Goal: Task Accomplishment & Management: Manage account settings

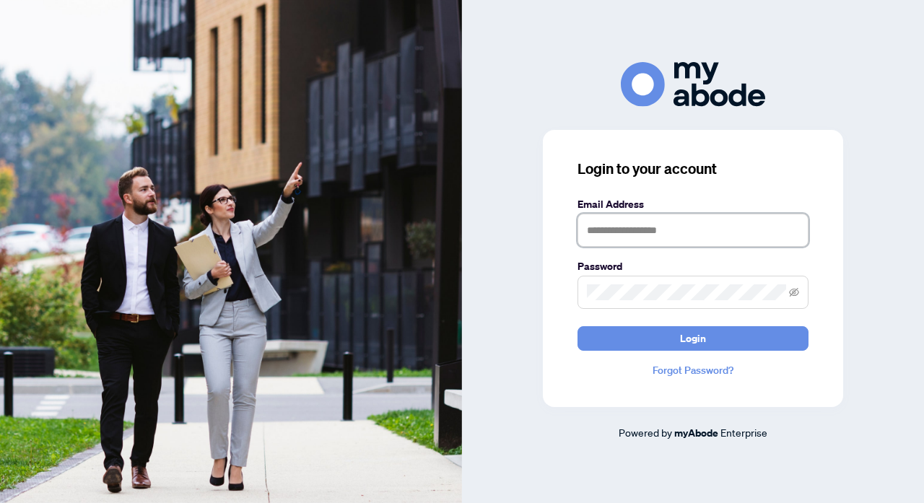
type input "**********"
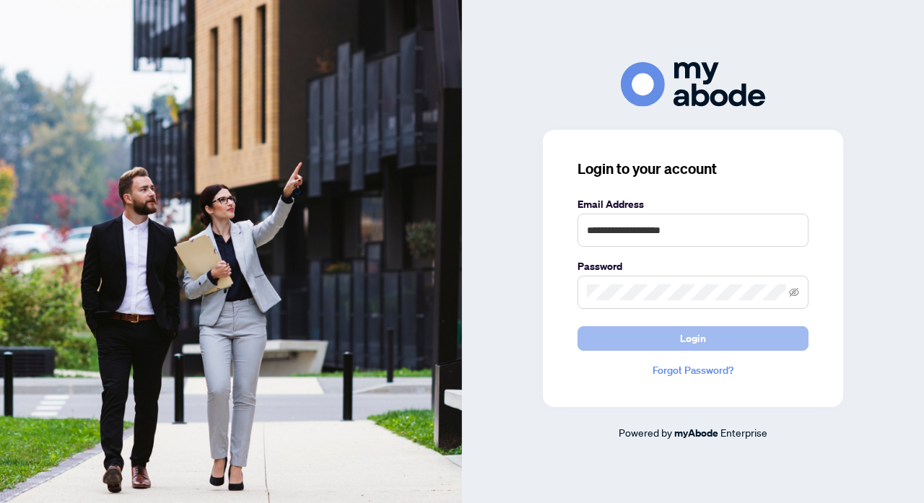
click at [697, 343] on span "Login" at bounding box center [693, 338] width 26 height 23
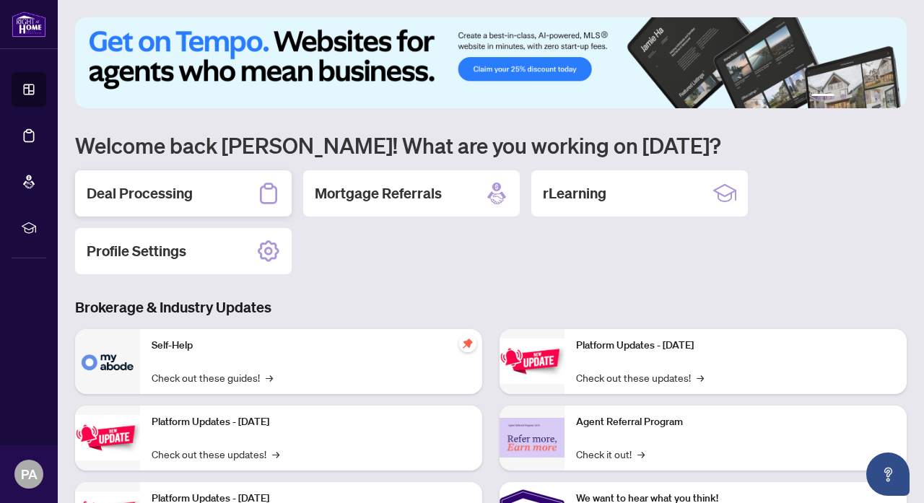
click at [209, 190] on div "Deal Processing" at bounding box center [183, 193] width 216 height 46
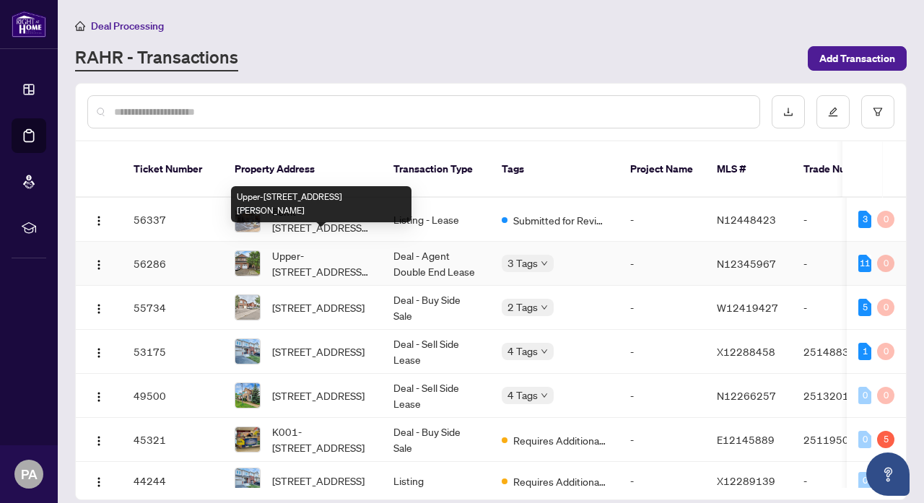
click at [323, 215] on div "Upper-[STREET_ADDRESS][PERSON_NAME]" at bounding box center [321, 204] width 180 height 36
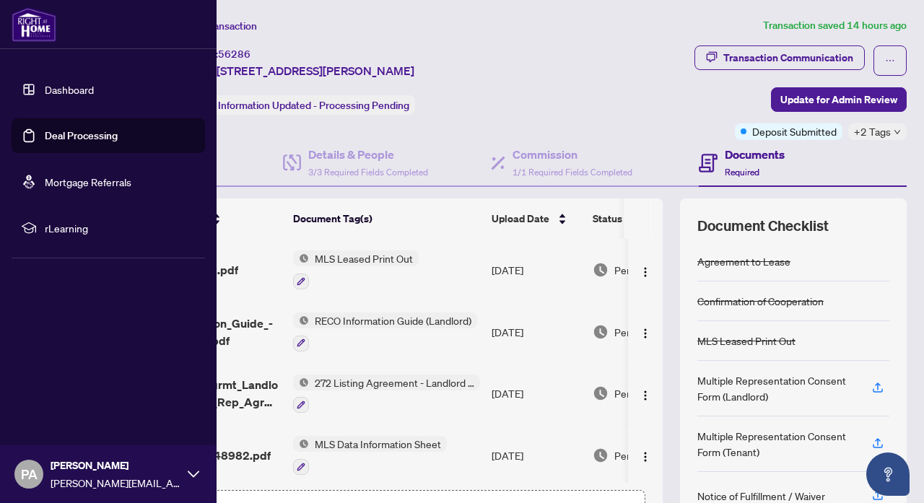
click at [94, 96] on link "Dashboard" at bounding box center [69, 89] width 49 height 13
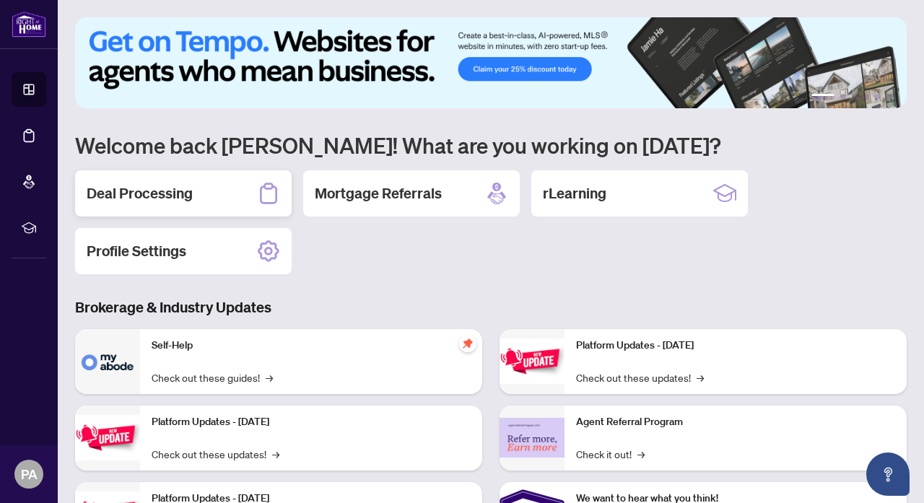
click at [166, 195] on h2 "Deal Processing" at bounding box center [140, 193] width 106 height 20
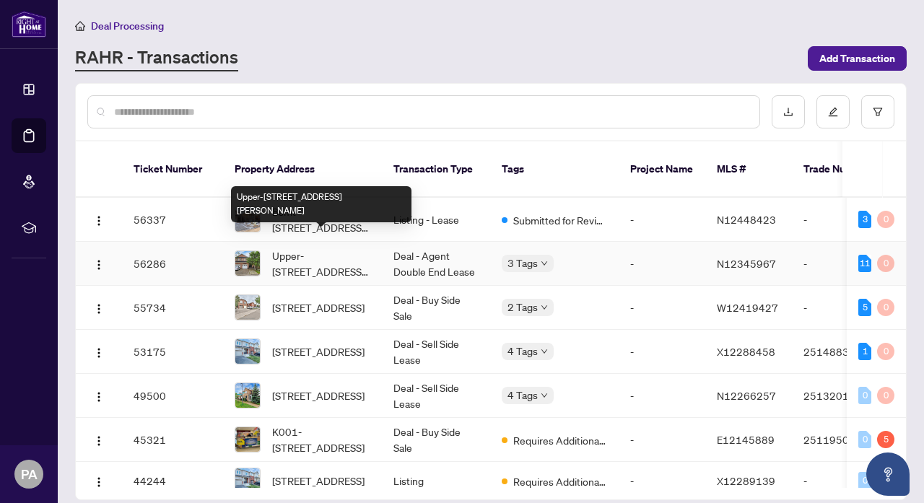
click at [359, 253] on span "Upper-[STREET_ADDRESS][PERSON_NAME]" at bounding box center [321, 264] width 98 height 32
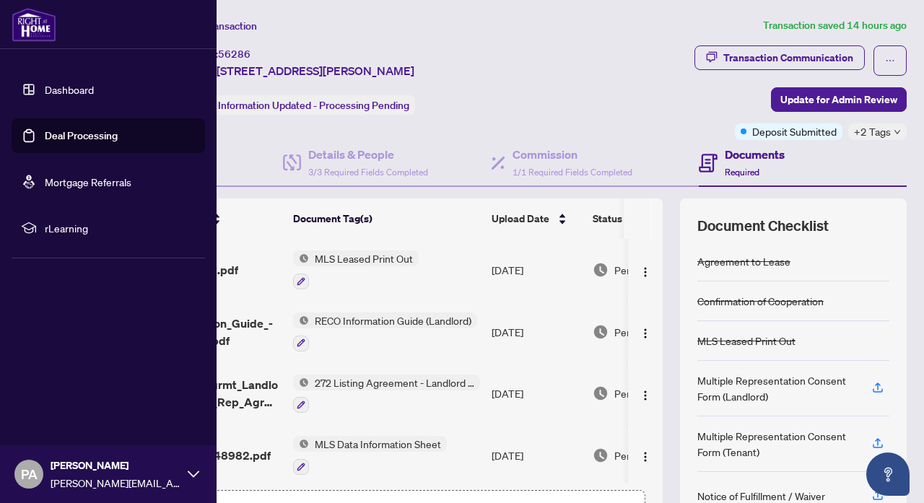
click at [88, 86] on link "Dashboard" at bounding box center [69, 89] width 49 height 13
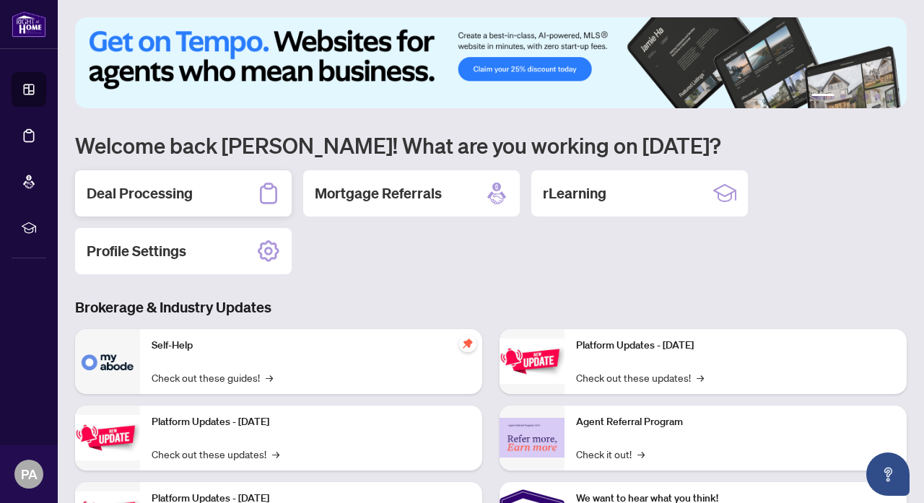
click at [179, 199] on h2 "Deal Processing" at bounding box center [140, 193] width 106 height 20
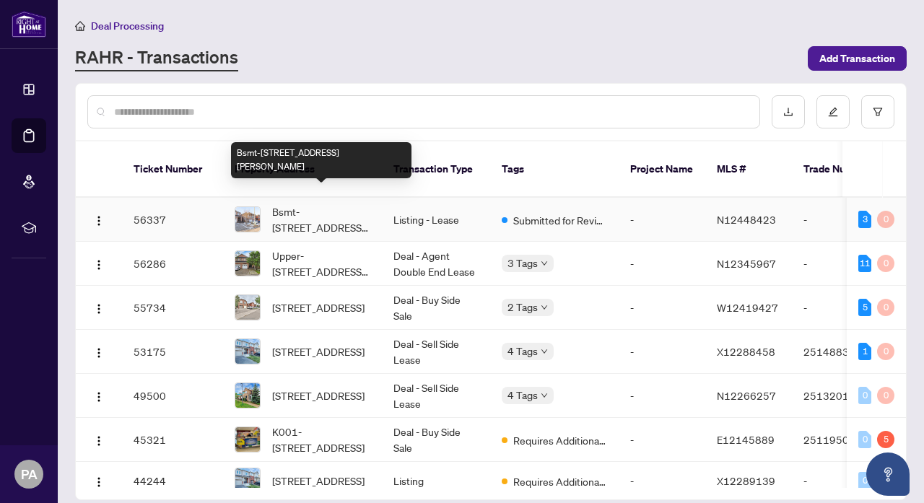
click at [353, 209] on span "Bsmt-[STREET_ADDRESS][PERSON_NAME]" at bounding box center [321, 220] width 98 height 32
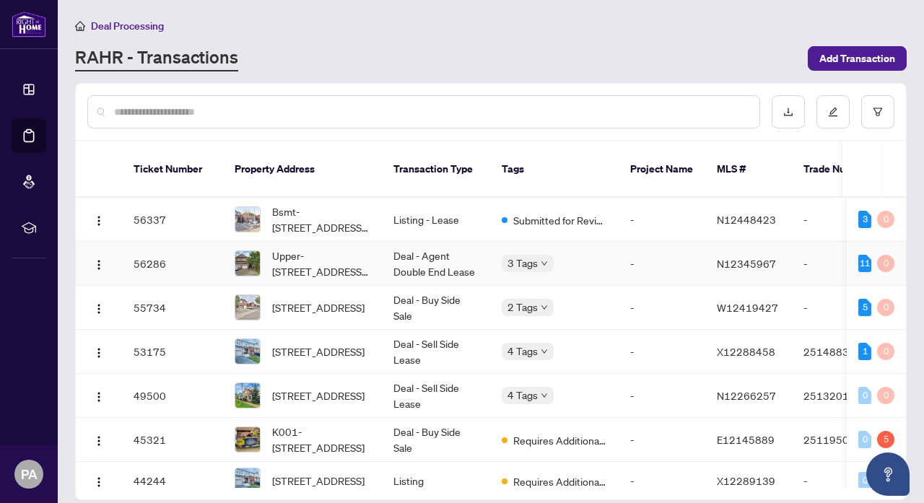
click at [387, 253] on td "Deal - Agent Double End Lease" at bounding box center [436, 264] width 108 height 44
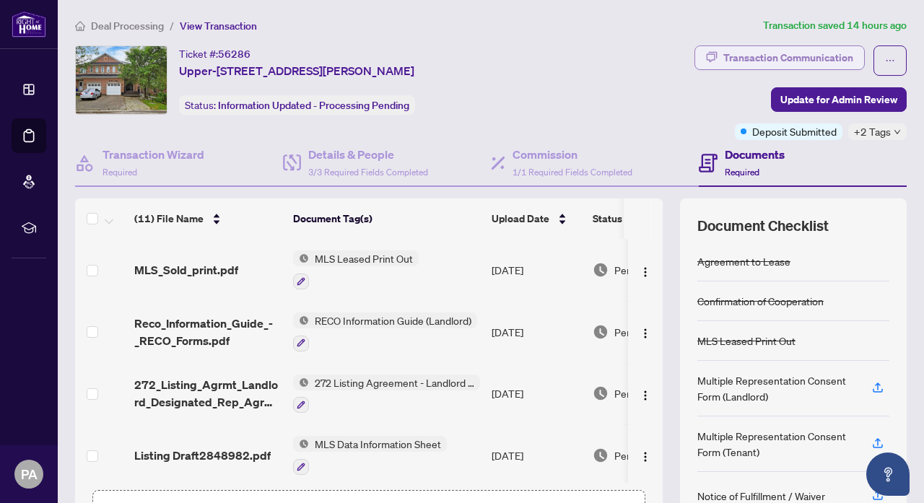
click at [757, 64] on div "Transaction Communication" at bounding box center [788, 57] width 130 height 23
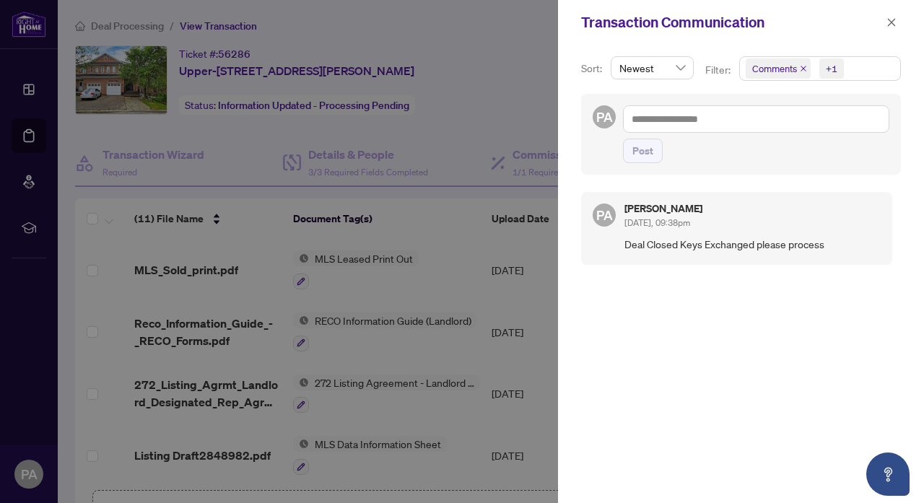
click at [430, 121] on div at bounding box center [462, 251] width 924 height 503
click at [886, 19] on icon "close" at bounding box center [891, 22] width 10 height 10
